Goal: Information Seeking & Learning: Learn about a topic

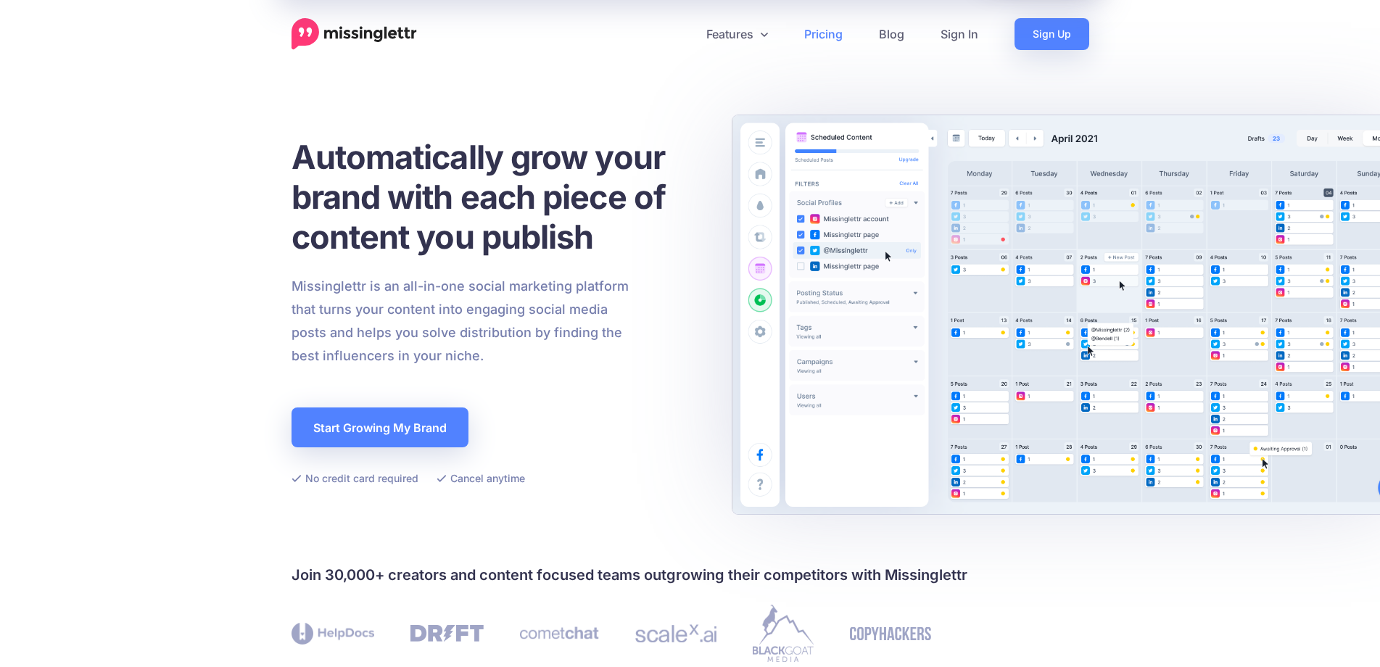
click at [839, 38] on link "Pricing" at bounding box center [823, 34] width 75 height 32
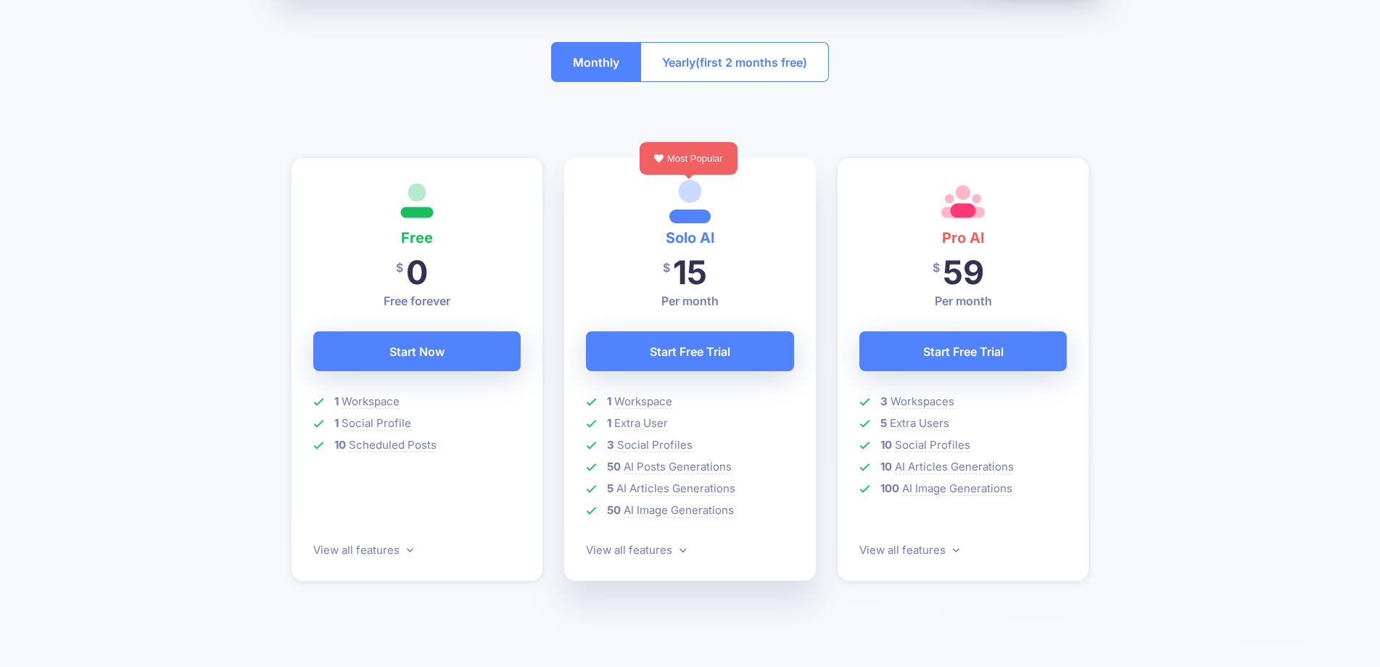
scroll to position [290, 0]
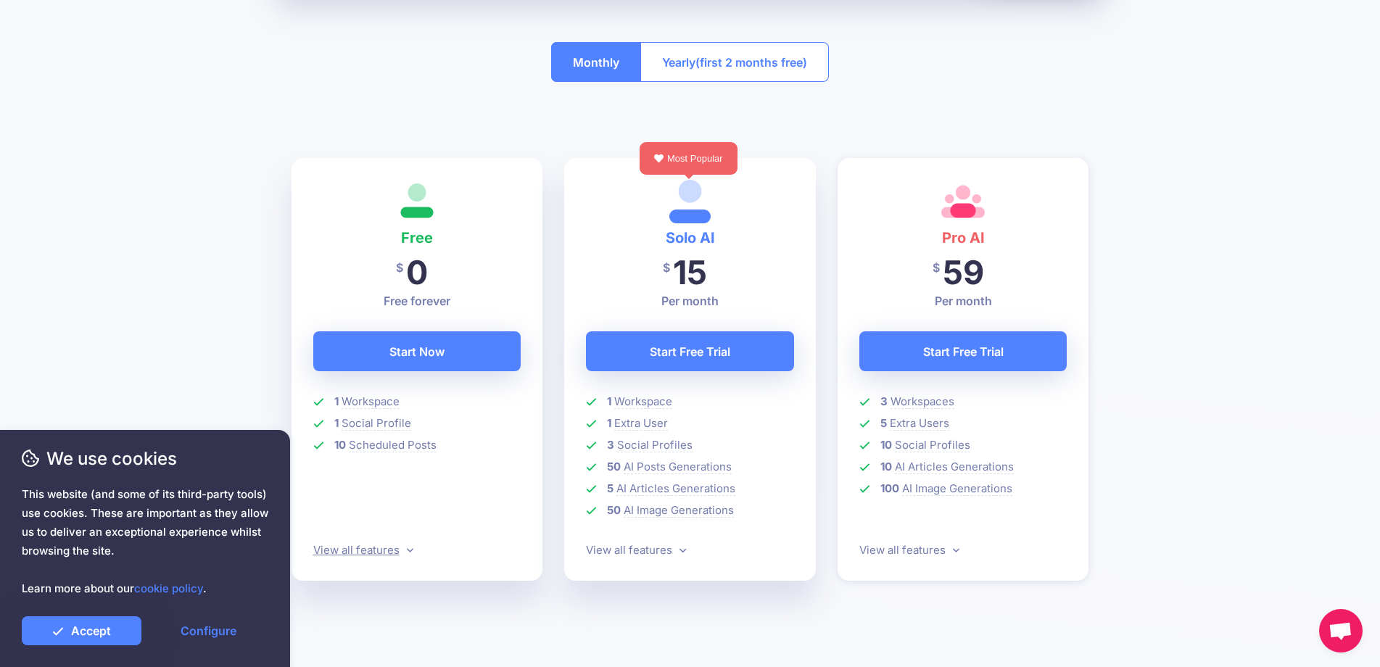
click at [407, 549] on icon at bounding box center [410, 550] width 7 height 11
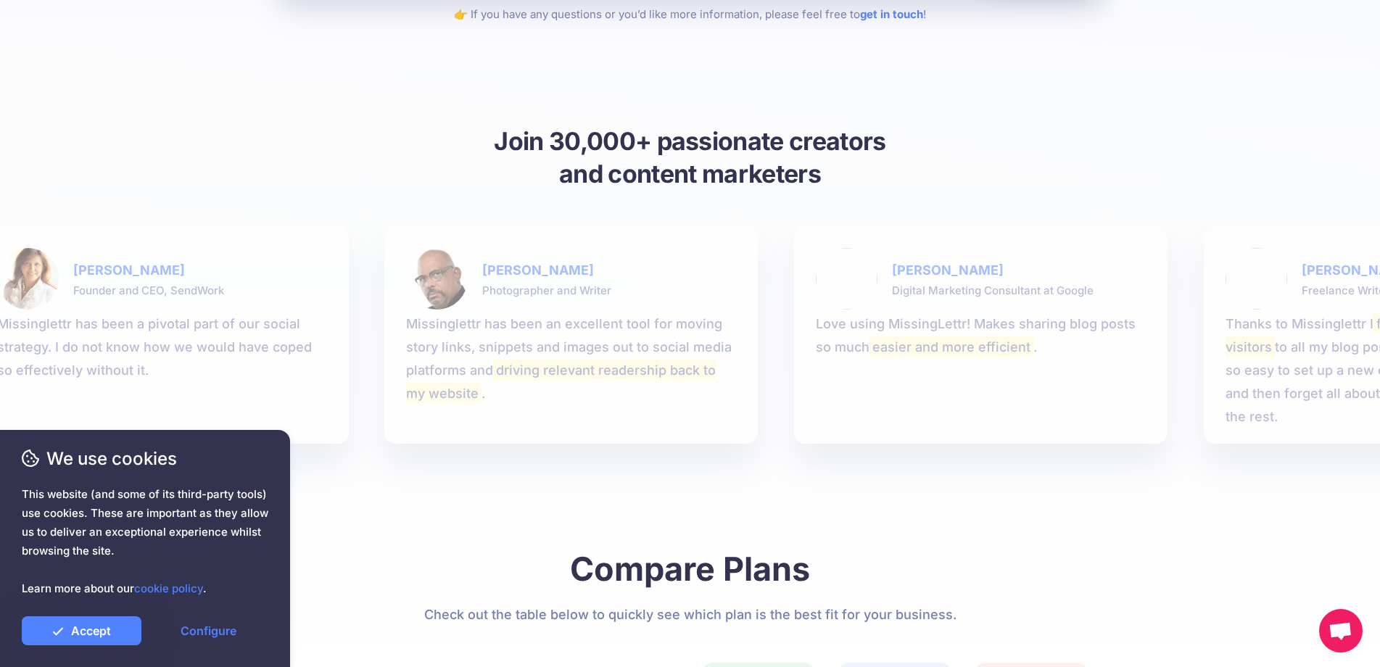
scroll to position [2073, 0]
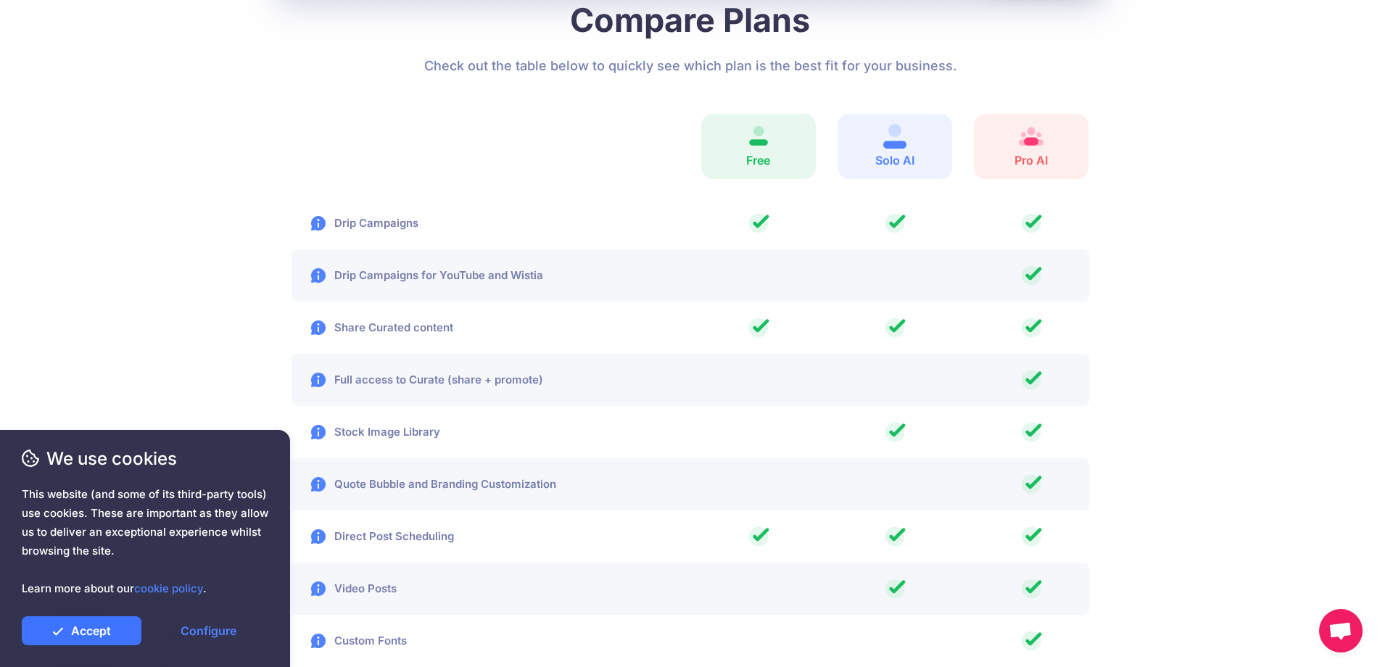
click at [88, 627] on link "Accept" at bounding box center [82, 630] width 120 height 29
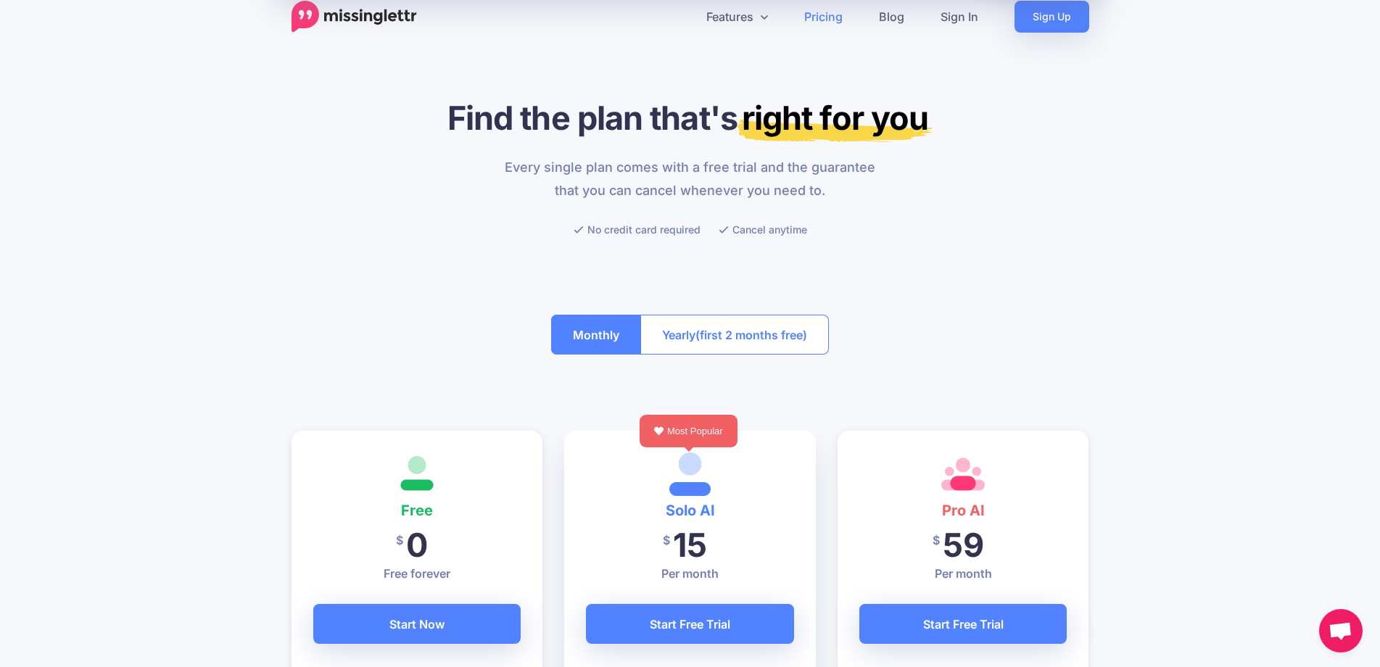
scroll to position [0, 0]
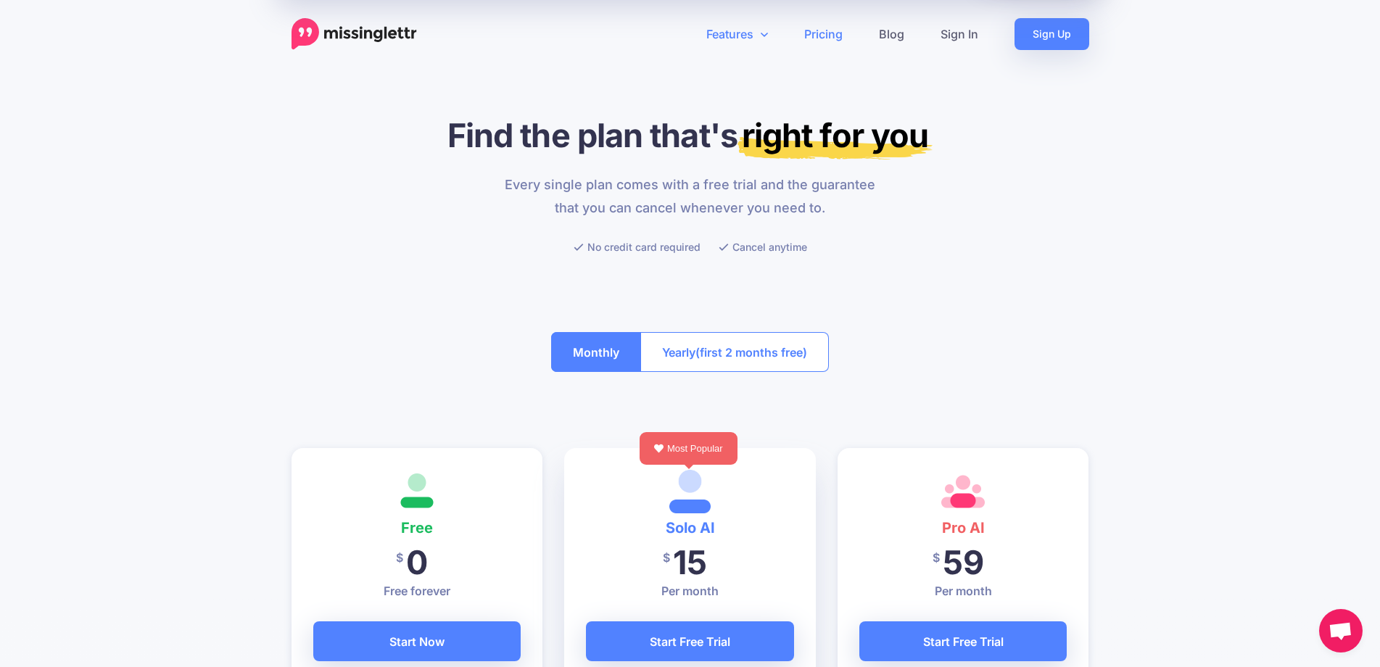
click at [759, 36] on link "Features" at bounding box center [737, 34] width 98 height 32
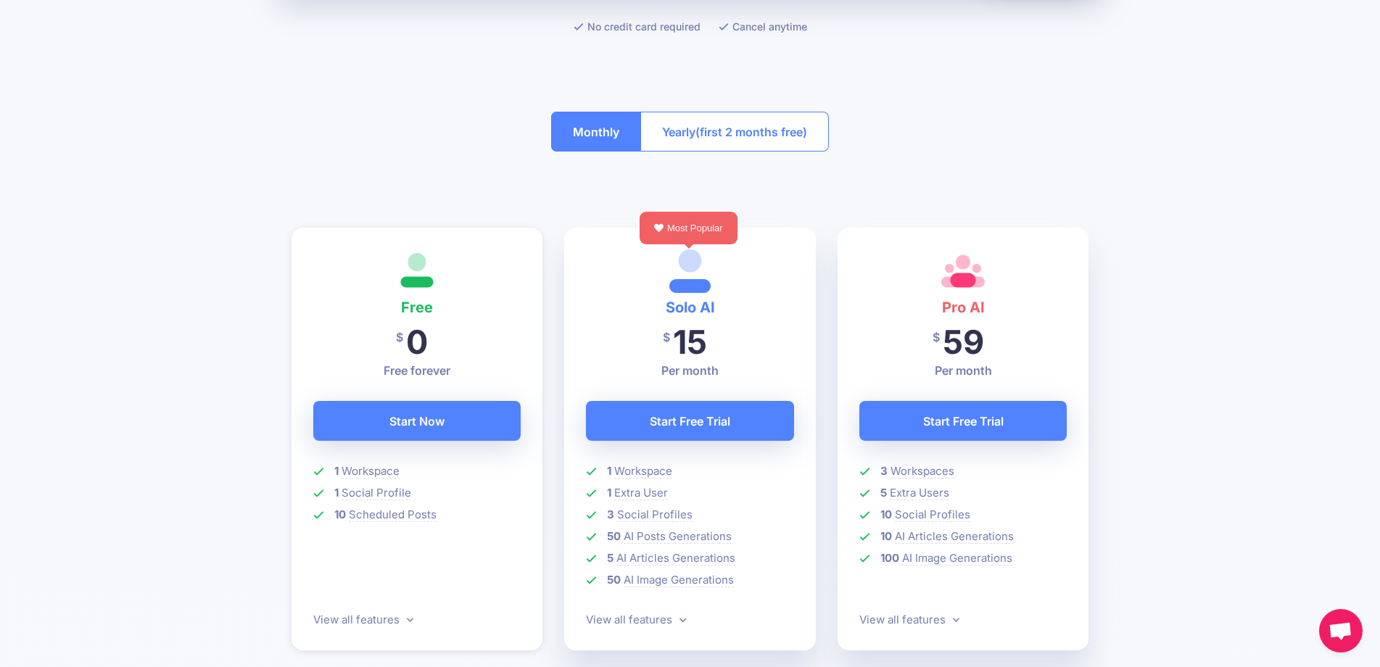
scroll to position [363, 0]
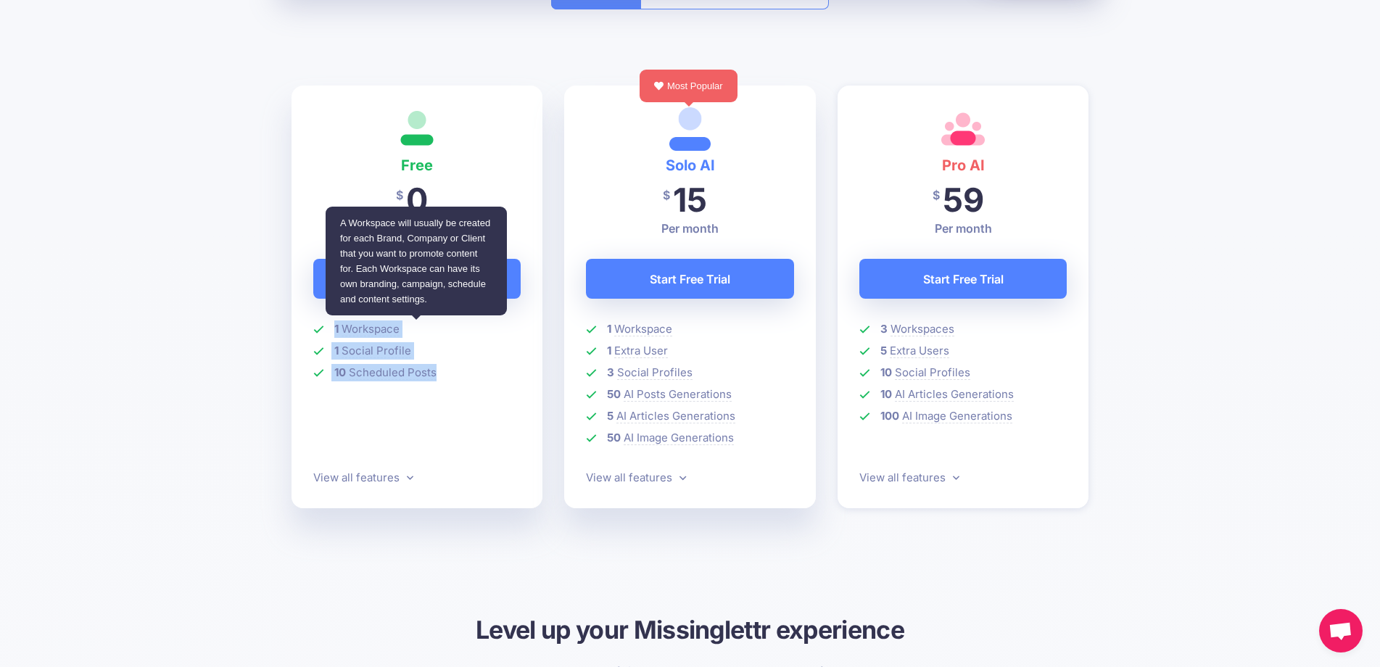
drag, startPoint x: 444, startPoint y: 375, endPoint x: 333, endPoint y: 327, distance: 121.5
click at [333, 327] on ul "1 Workspace 1 Social Profile 10 Scheduled Posts" at bounding box center [417, 372] width 208 height 104
copy ul "1 Workspace 1 Social Profile 10 Scheduled Posts"
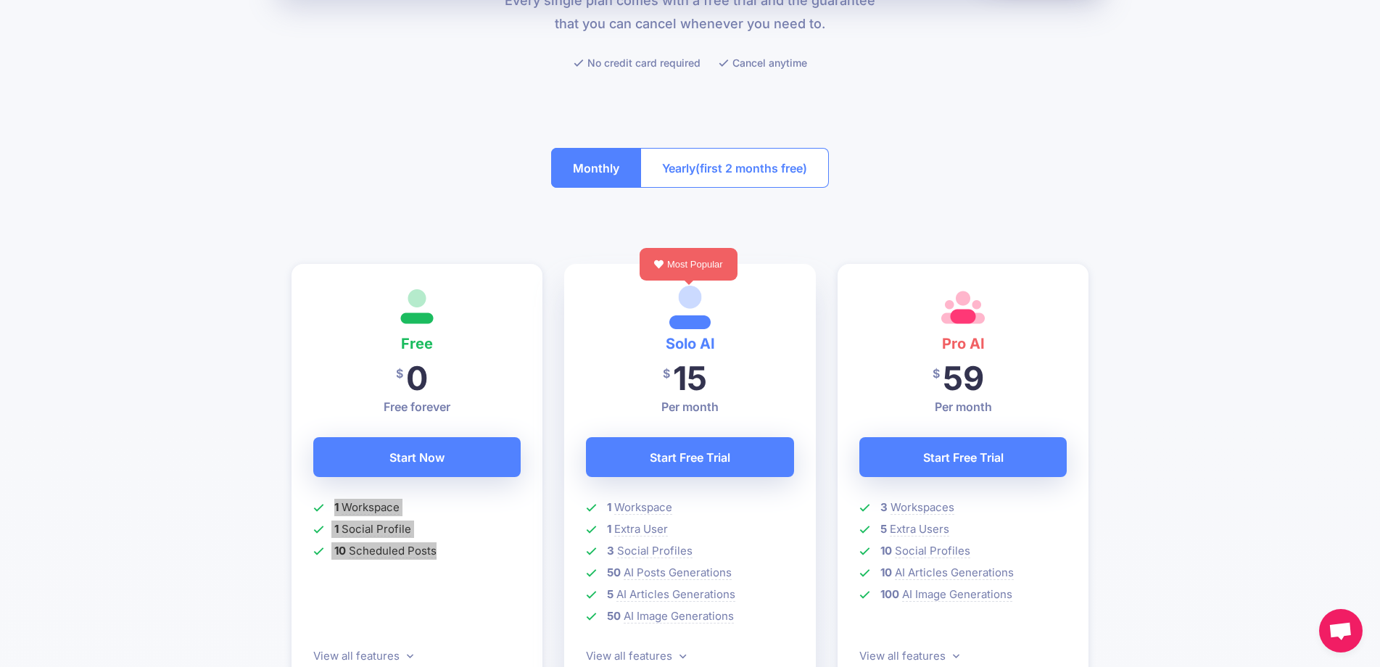
scroll to position [0, 0]
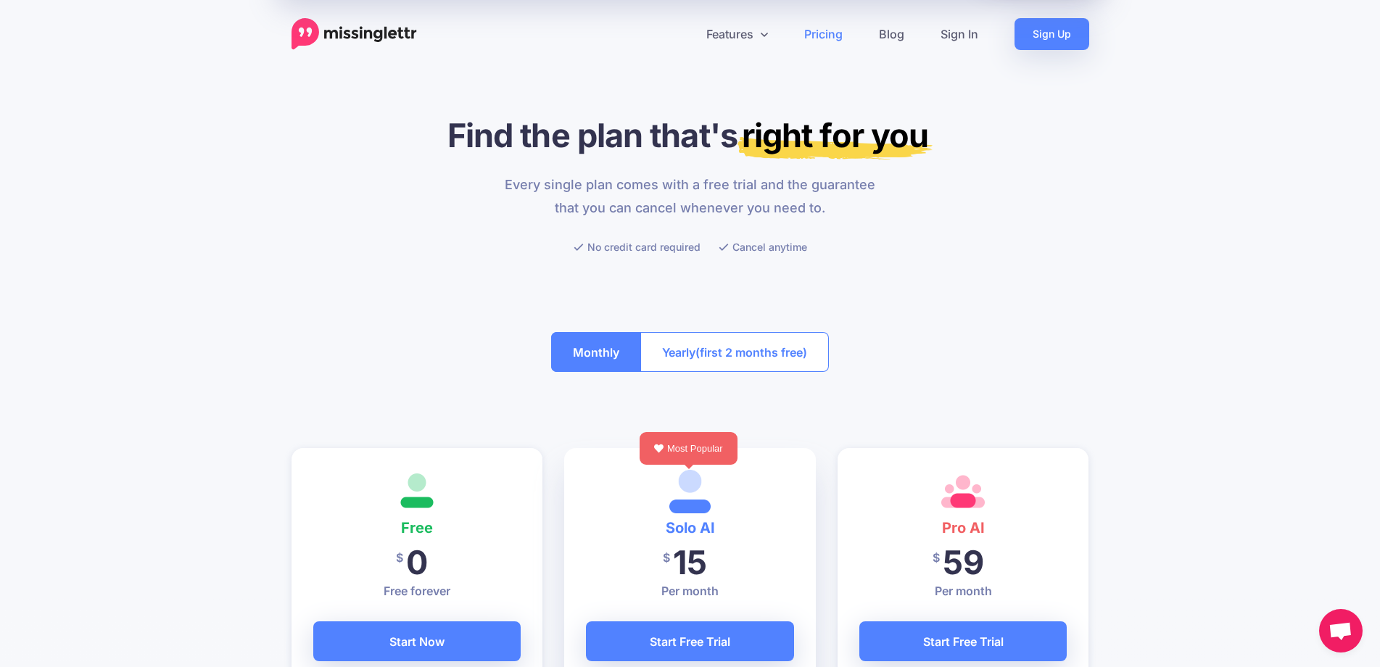
click at [362, 35] on img at bounding box center [353, 34] width 125 height 32
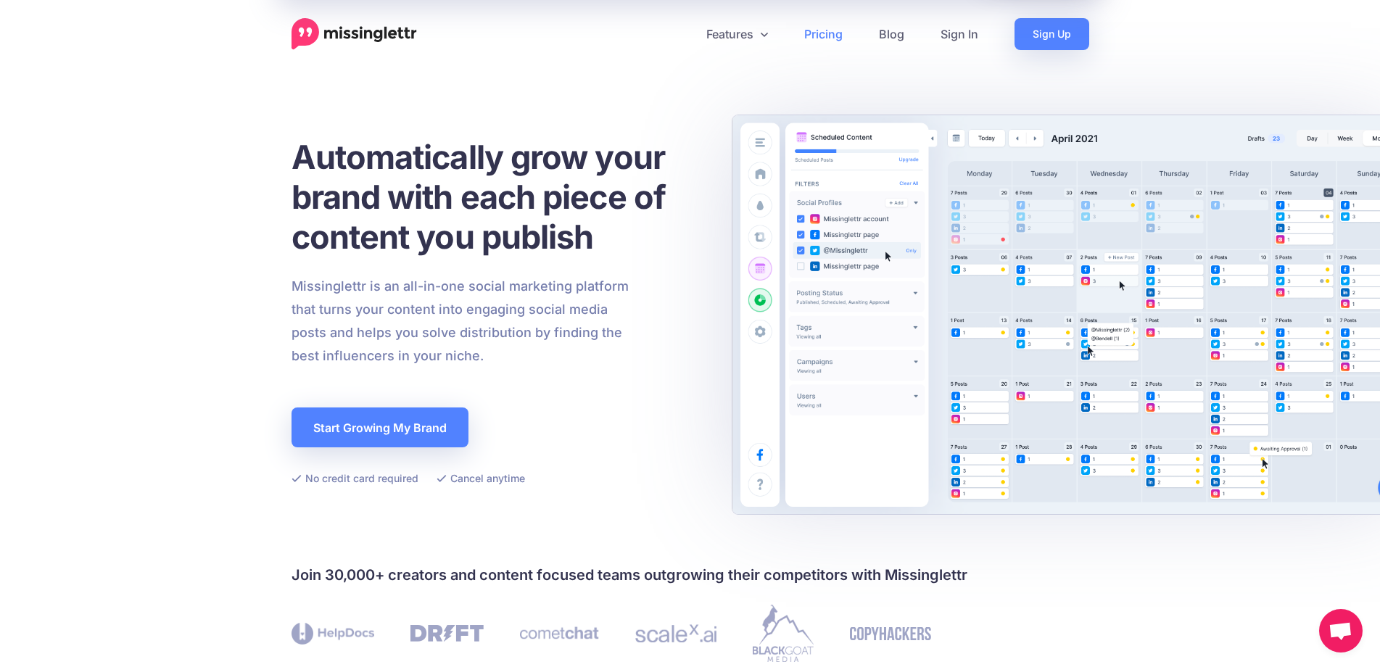
click at [832, 36] on link "Pricing" at bounding box center [823, 34] width 75 height 32
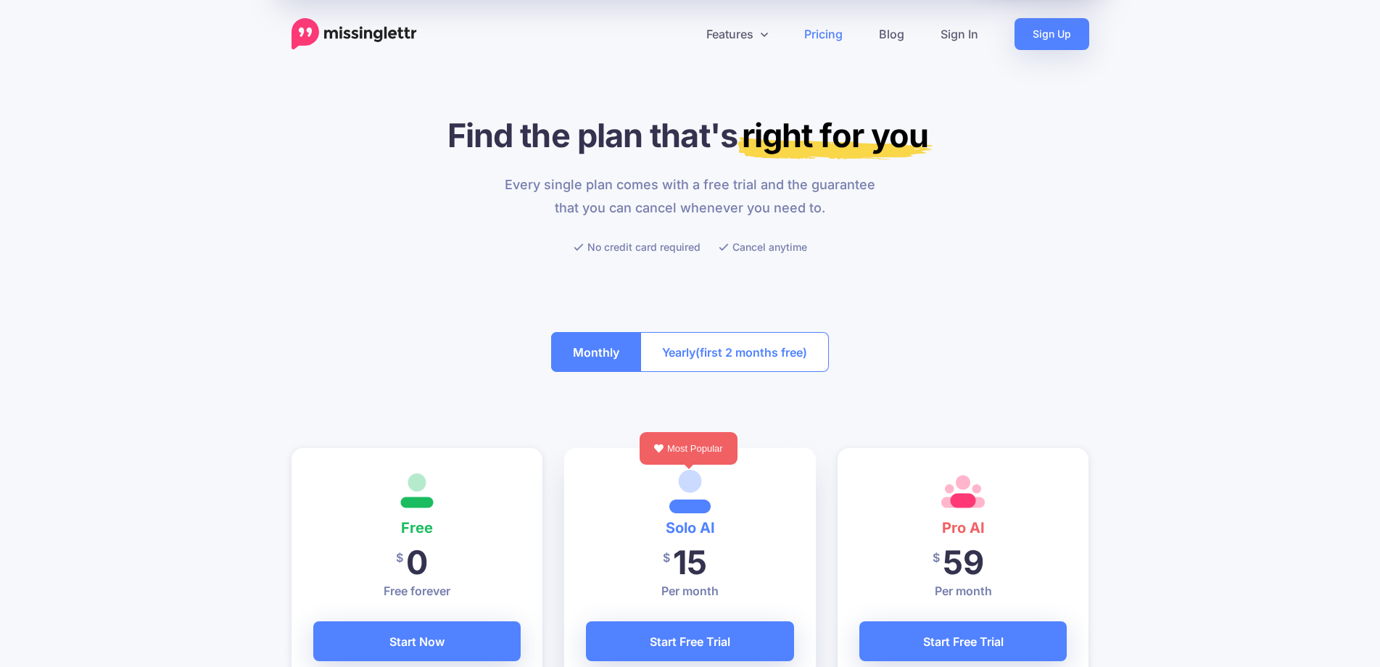
scroll to position [363, 0]
